Goal: Communication & Community: Share content

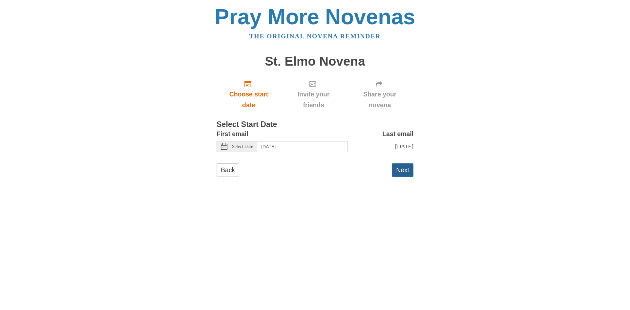
click at [400, 170] on button "Next" at bounding box center [403, 169] width 22 height 13
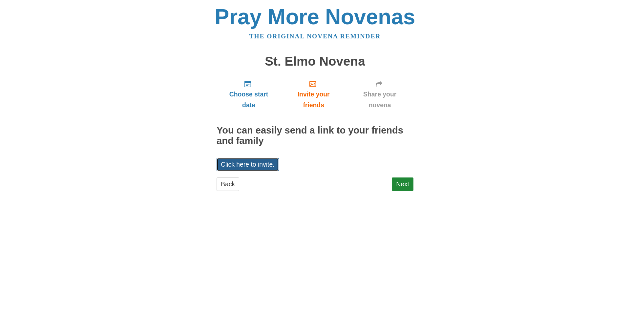
click at [242, 166] on link "Click here to invite." at bounding box center [247, 164] width 62 height 13
click at [257, 165] on link "Click here to invite." at bounding box center [247, 164] width 62 height 13
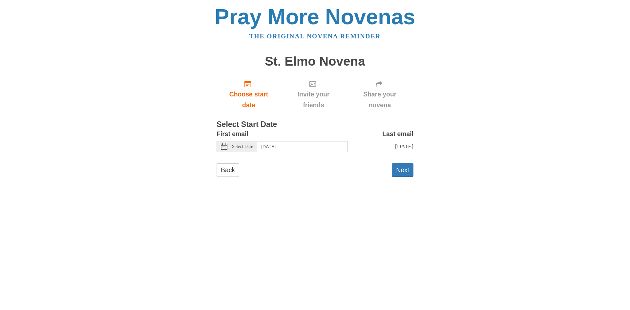
click at [374, 94] on span "Share your novena" at bounding box center [380, 100] width 54 height 22
